Goal: Transaction & Acquisition: Obtain resource

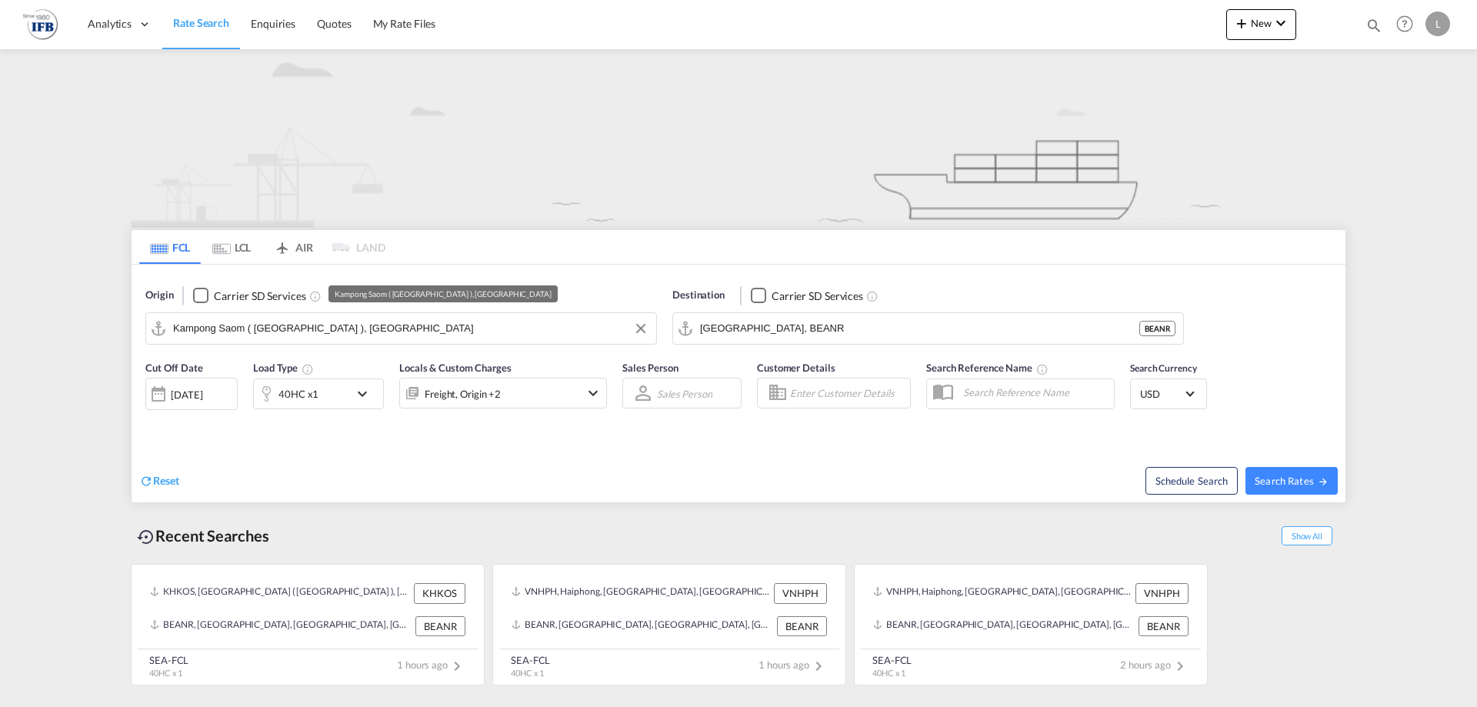
click at [377, 328] on input "Kampong Saom ( [GEOGRAPHIC_DATA] ), [GEOGRAPHIC_DATA]" at bounding box center [410, 328] width 475 height 23
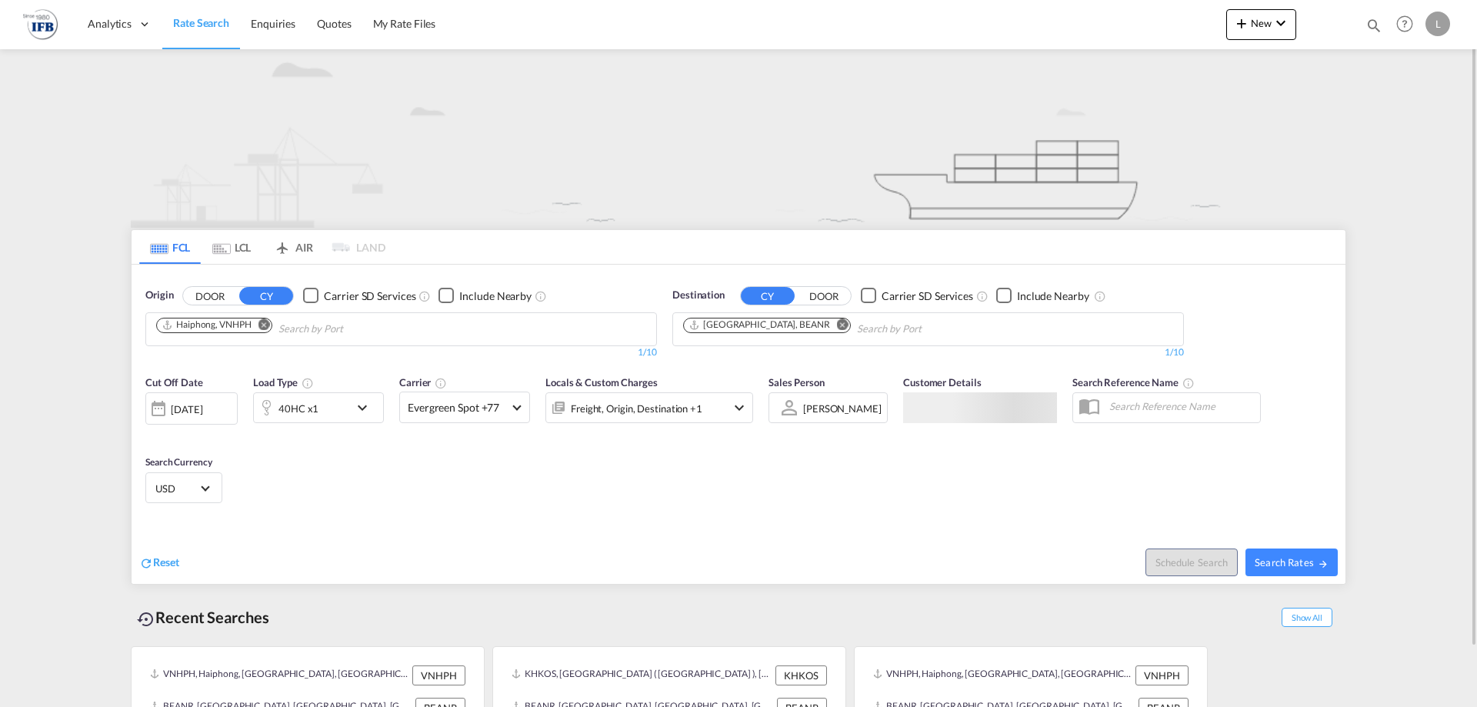
click at [262, 328] on md-icon "Remove" at bounding box center [264, 324] width 12 height 12
click at [273, 328] on body "Analytics Reports Rate Search Enquiries Quotes My Rate Files Analytics" at bounding box center [738, 353] width 1477 height 707
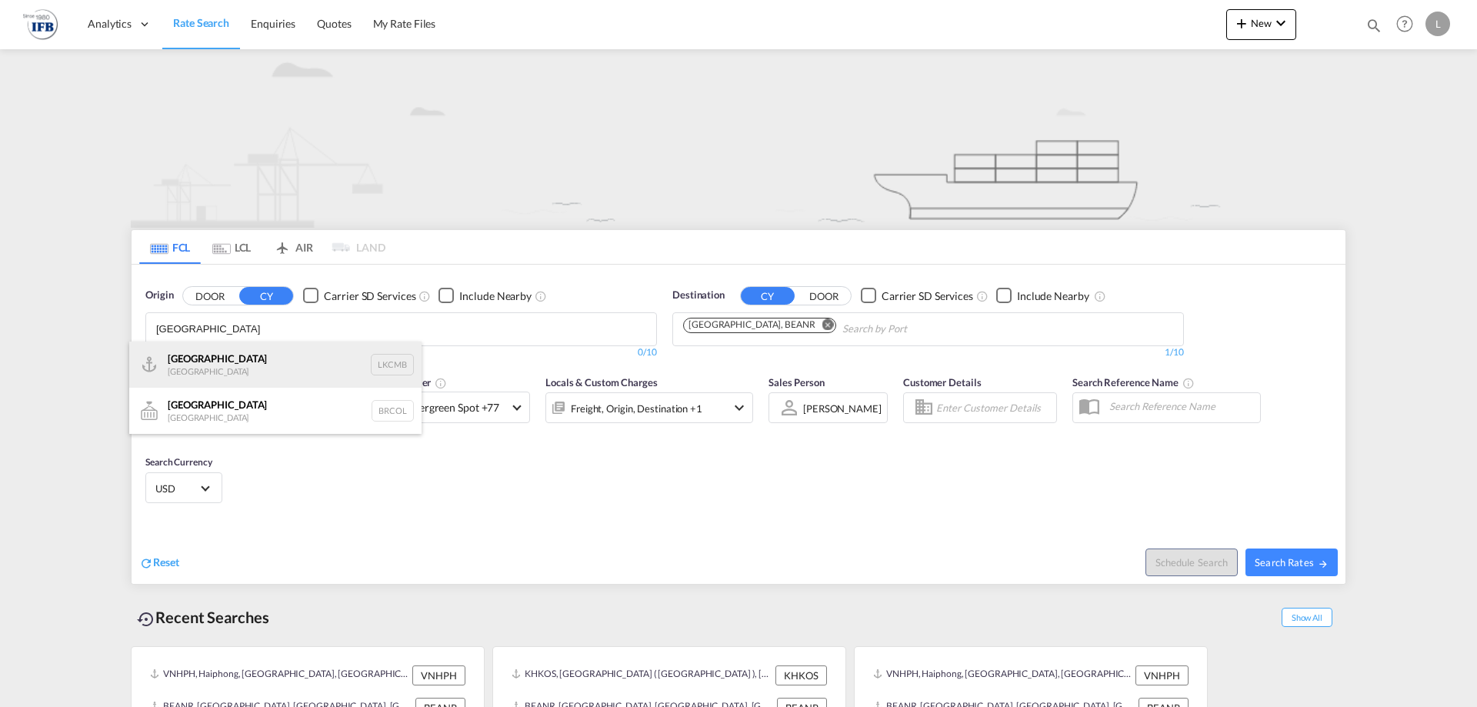
type input "colombo"
click at [258, 358] on div "Colombo Sri Lanka LKCMB" at bounding box center [275, 365] width 292 height 46
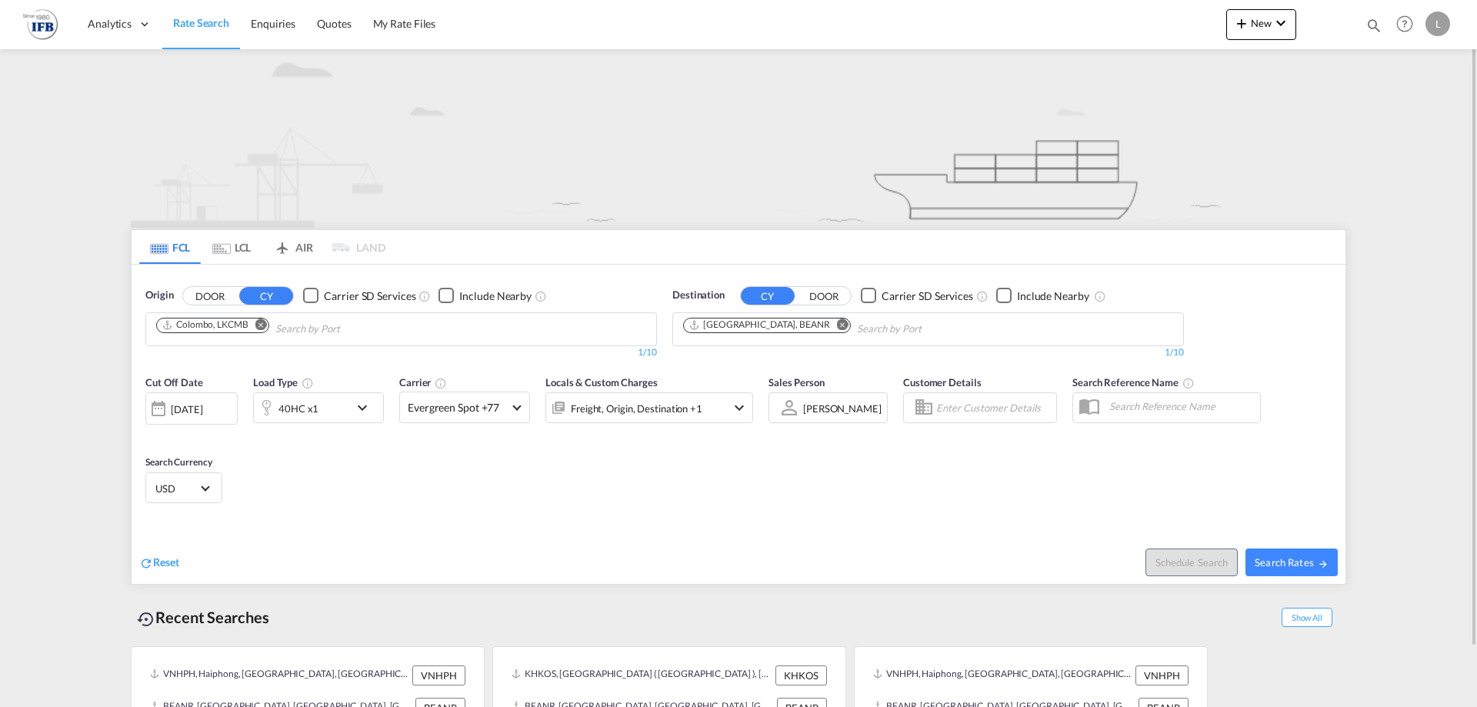
click at [837, 323] on md-icon "Remove" at bounding box center [843, 324] width 12 height 12
click at [792, 325] on body "Analytics Reports Rate Search Enquiries Quotes My Rate Files Analytics" at bounding box center [738, 353] width 1477 height 707
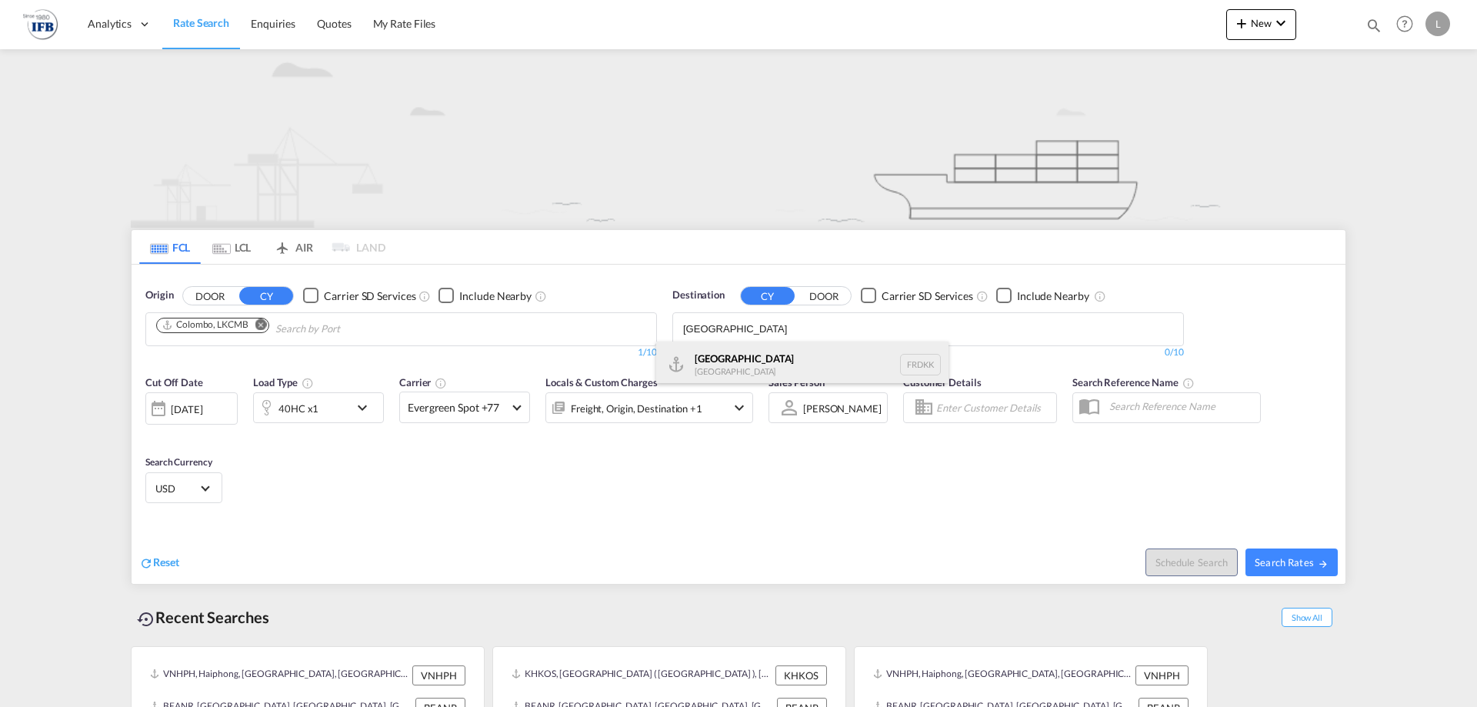
type input "dunkerque"
click at [713, 365] on div "Dunkerque France FRDKK" at bounding box center [802, 365] width 292 height 46
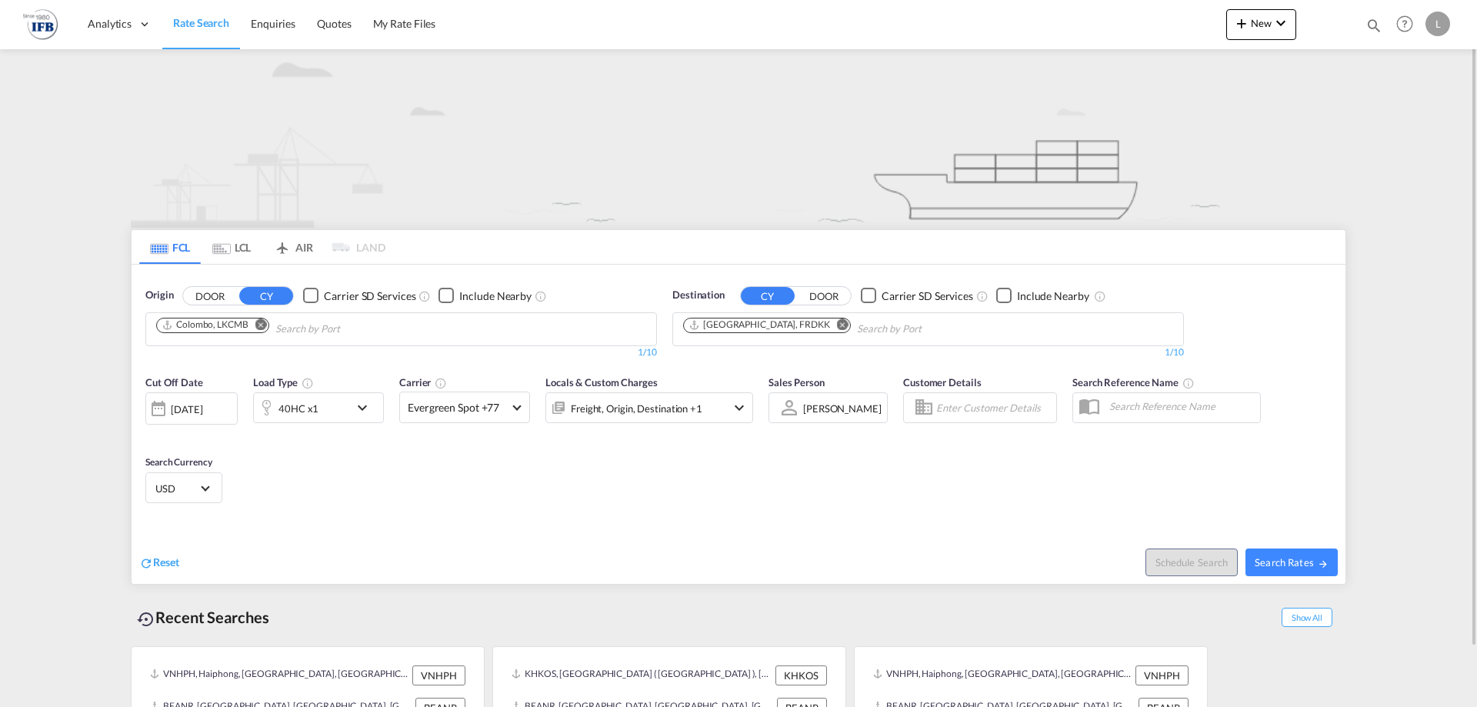
click at [180, 416] on div "[DATE]" at bounding box center [187, 409] width 32 height 14
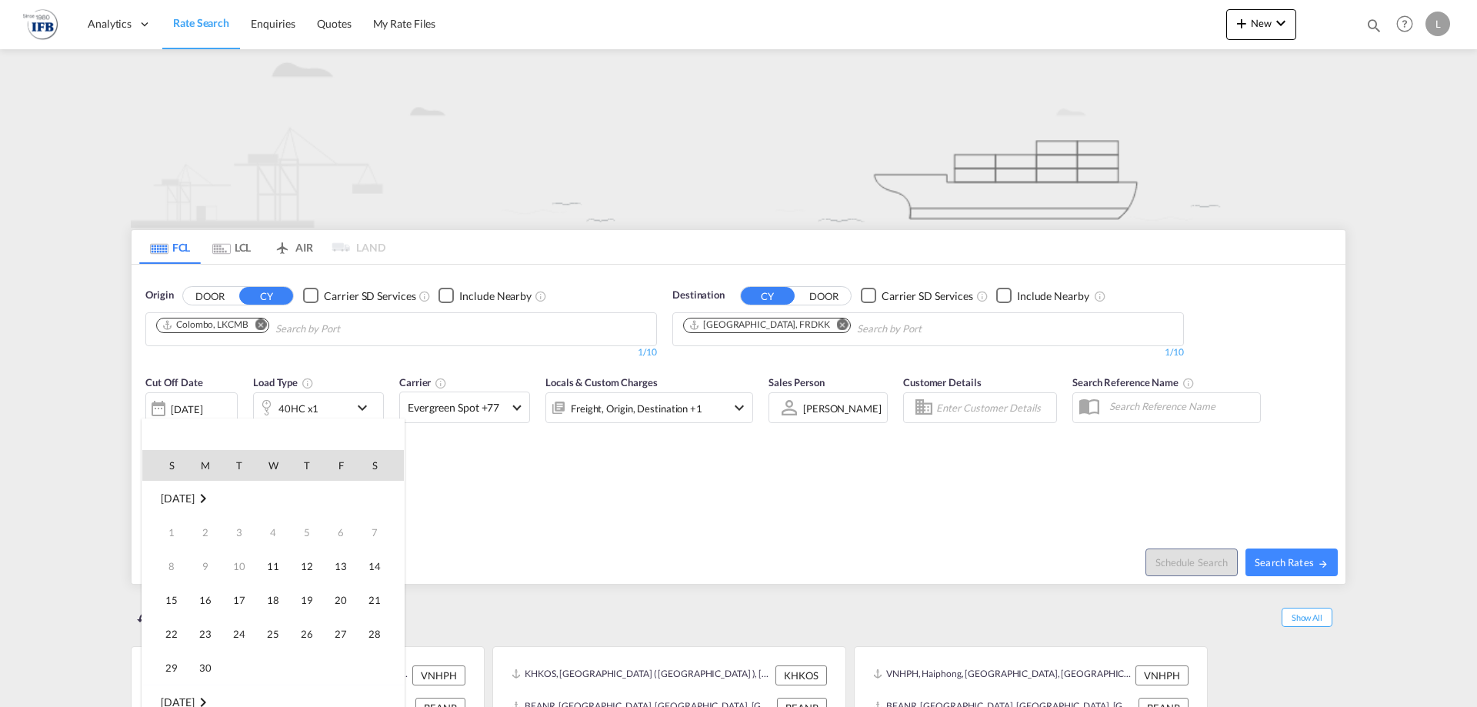
scroll to position [612, 0]
click at [188, 599] on td "14" at bounding box center [165, 600] width 46 height 34
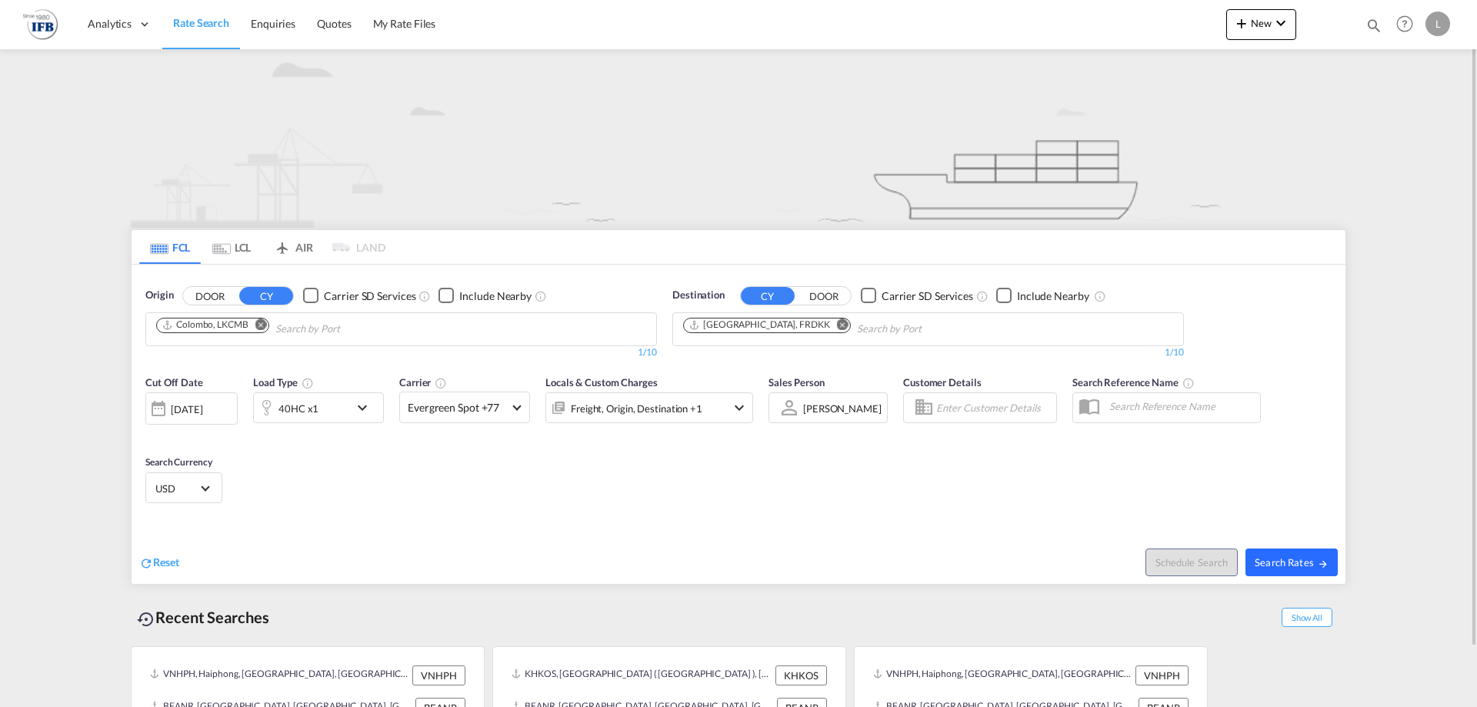
click at [1320, 561] on md-icon "icon-arrow-right" at bounding box center [1323, 563] width 11 height 11
type input "LKCMB to FRDKK / 14 Sep 2025"
